Goal: Book appointment/travel/reservation

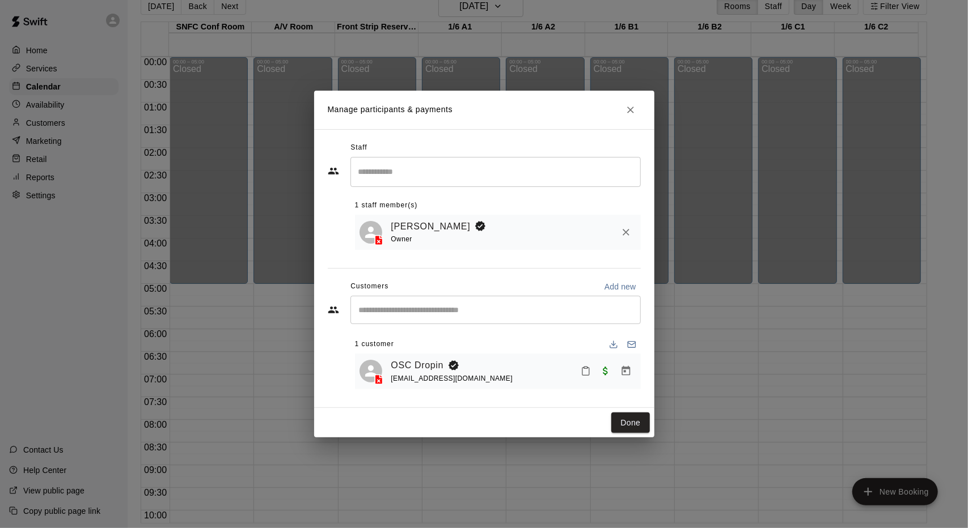
scroll to position [452, 0]
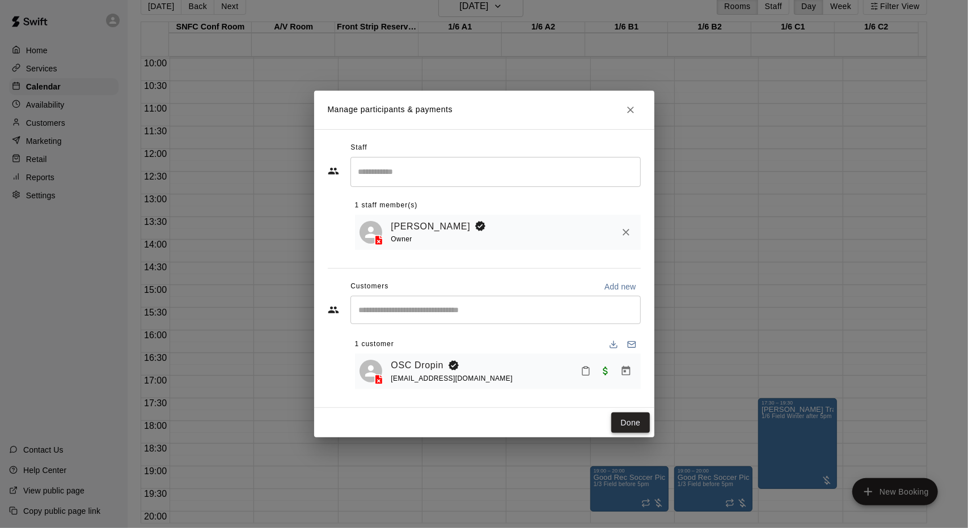
click at [640, 422] on button "Done" at bounding box center [630, 423] width 38 height 21
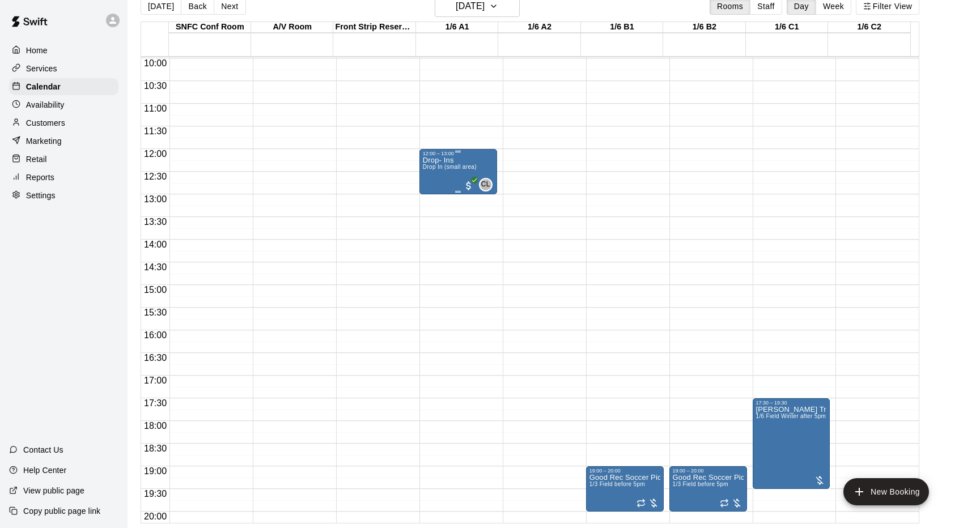
drag, startPoint x: 467, startPoint y: 173, endPoint x: 430, endPoint y: 176, distance: 37.0
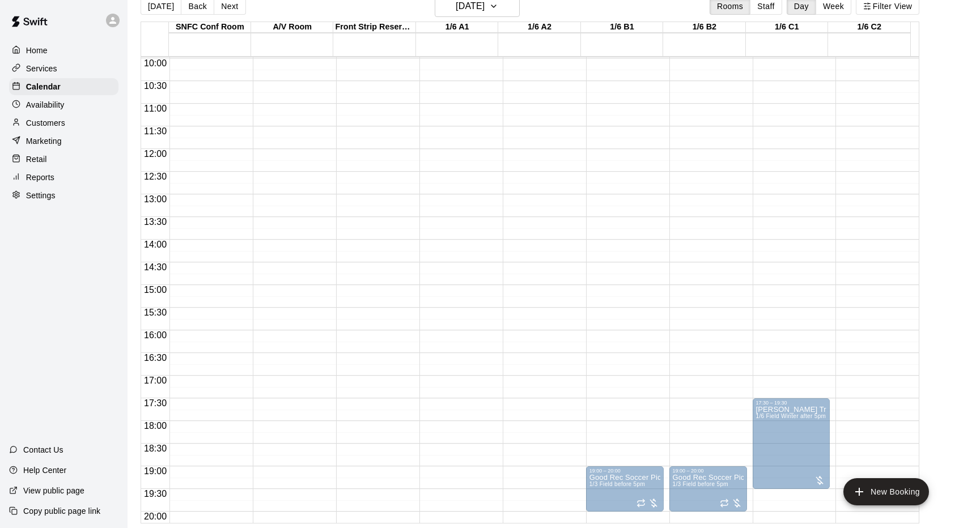
drag, startPoint x: 430, startPoint y: 176, endPoint x: 432, endPoint y: 157, distance: 18.7
click at [432, 157] on div "12:00 – 13:00 Drop- Ins Drop In (small area) CL 0" at bounding box center [458, 172] width 71 height 42
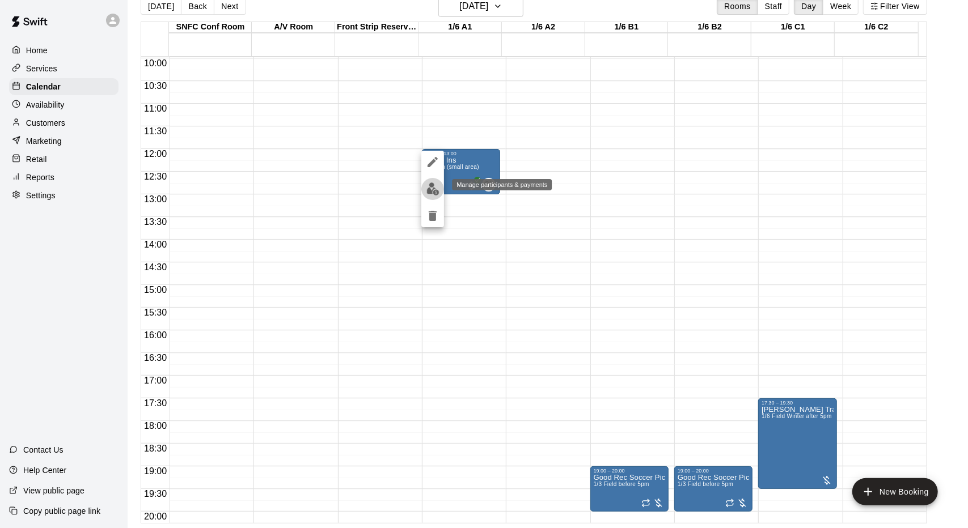
click at [432, 190] on img "edit" at bounding box center [432, 189] width 13 height 13
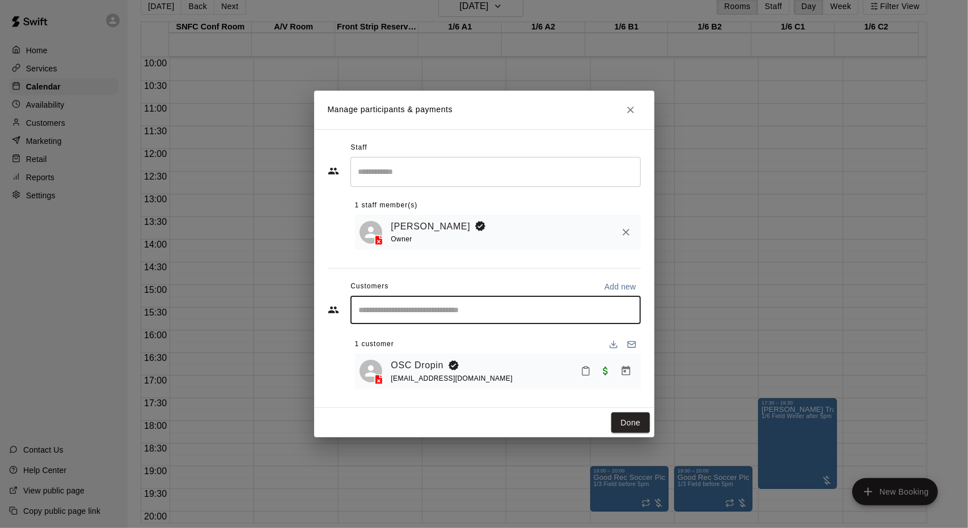
click at [415, 311] on input "Start typing to search customers..." at bounding box center [496, 309] width 280 height 11
type input "*"
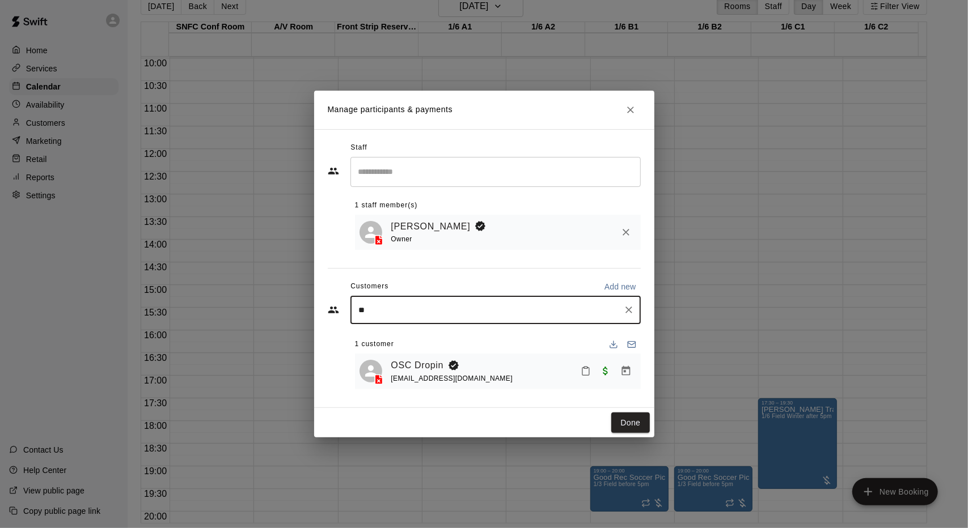
type input "***"
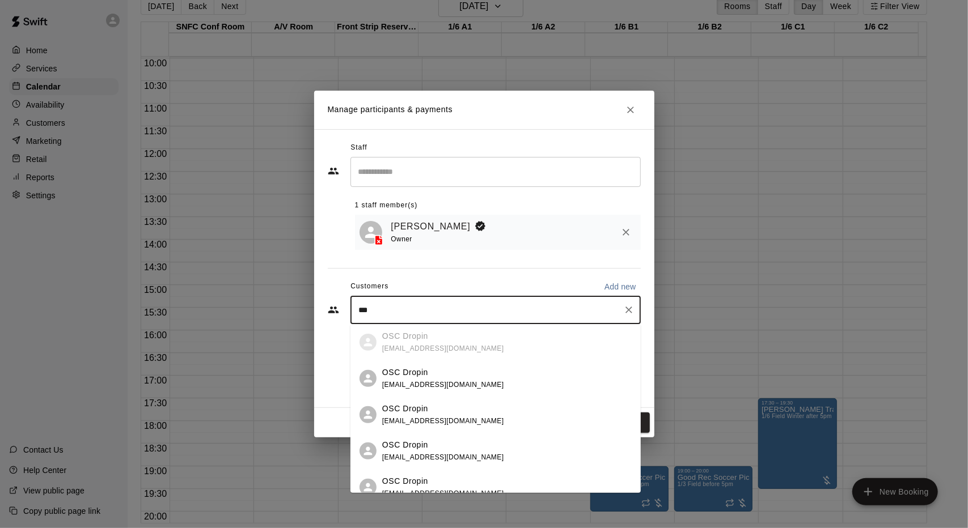
click at [415, 387] on span "[EMAIL_ADDRESS][DOMAIN_NAME]" at bounding box center [443, 385] width 122 height 8
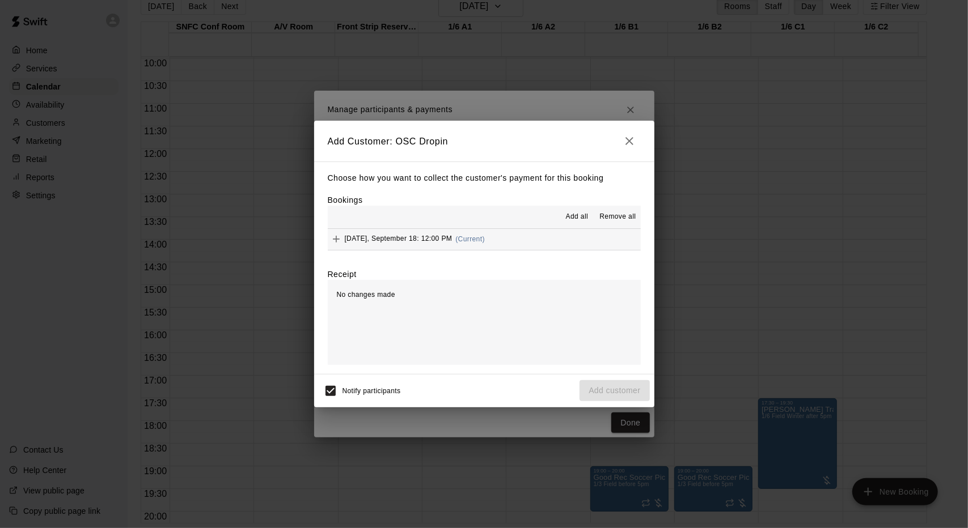
drag, startPoint x: 449, startPoint y: 243, endPoint x: 441, endPoint y: 239, distance: 8.1
click at [441, 239] on span "[DATE], September 18: 12:00 PM" at bounding box center [399, 239] width 108 height 8
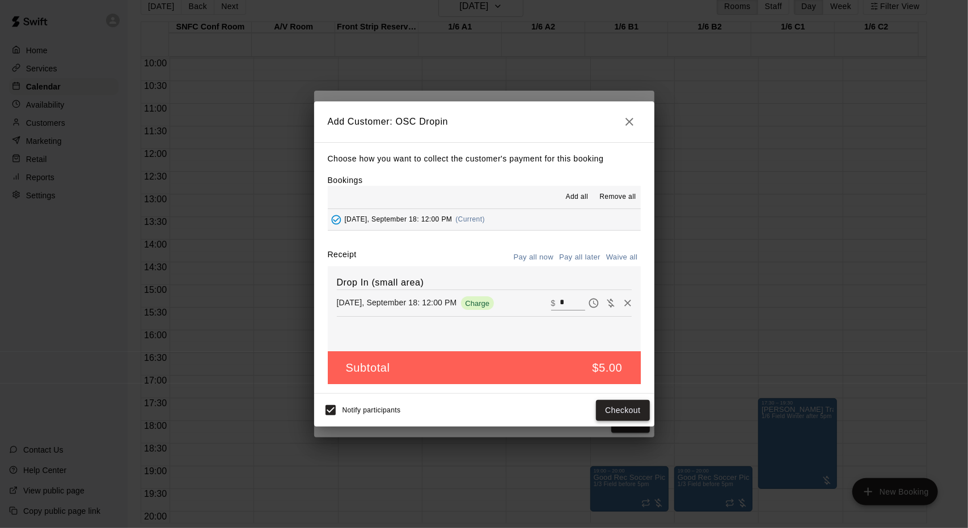
click at [624, 408] on button "Checkout" at bounding box center [622, 410] width 53 height 21
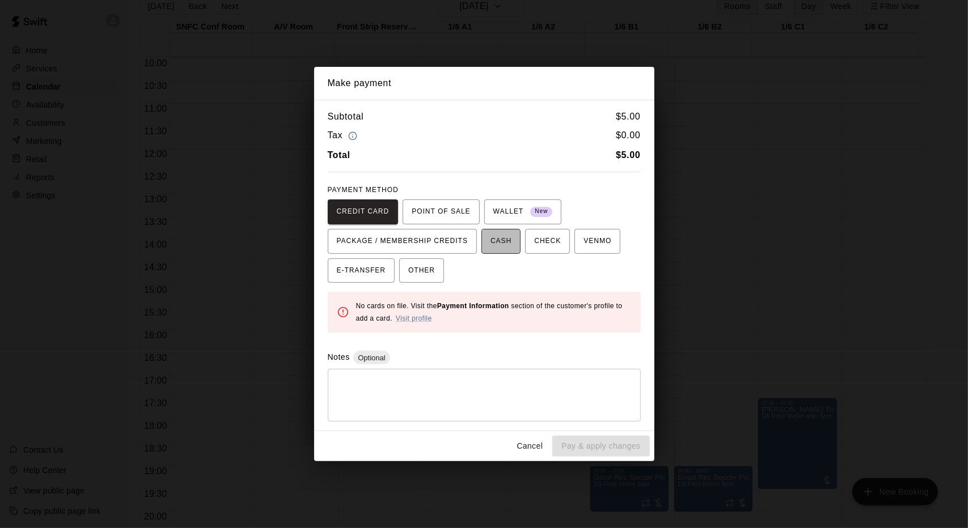
click at [517, 238] on button "CASH" at bounding box center [500, 241] width 39 height 25
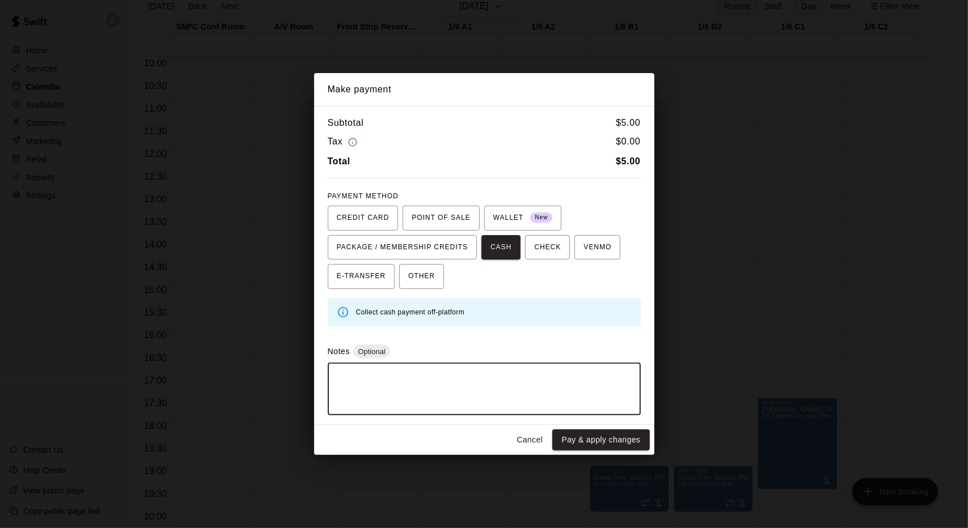
click at [468, 383] on textarea at bounding box center [484, 390] width 297 height 34
type textarea "******"
click at [616, 437] on button "Pay & apply changes" at bounding box center [600, 440] width 97 height 21
